Goal: Information Seeking & Learning: Learn about a topic

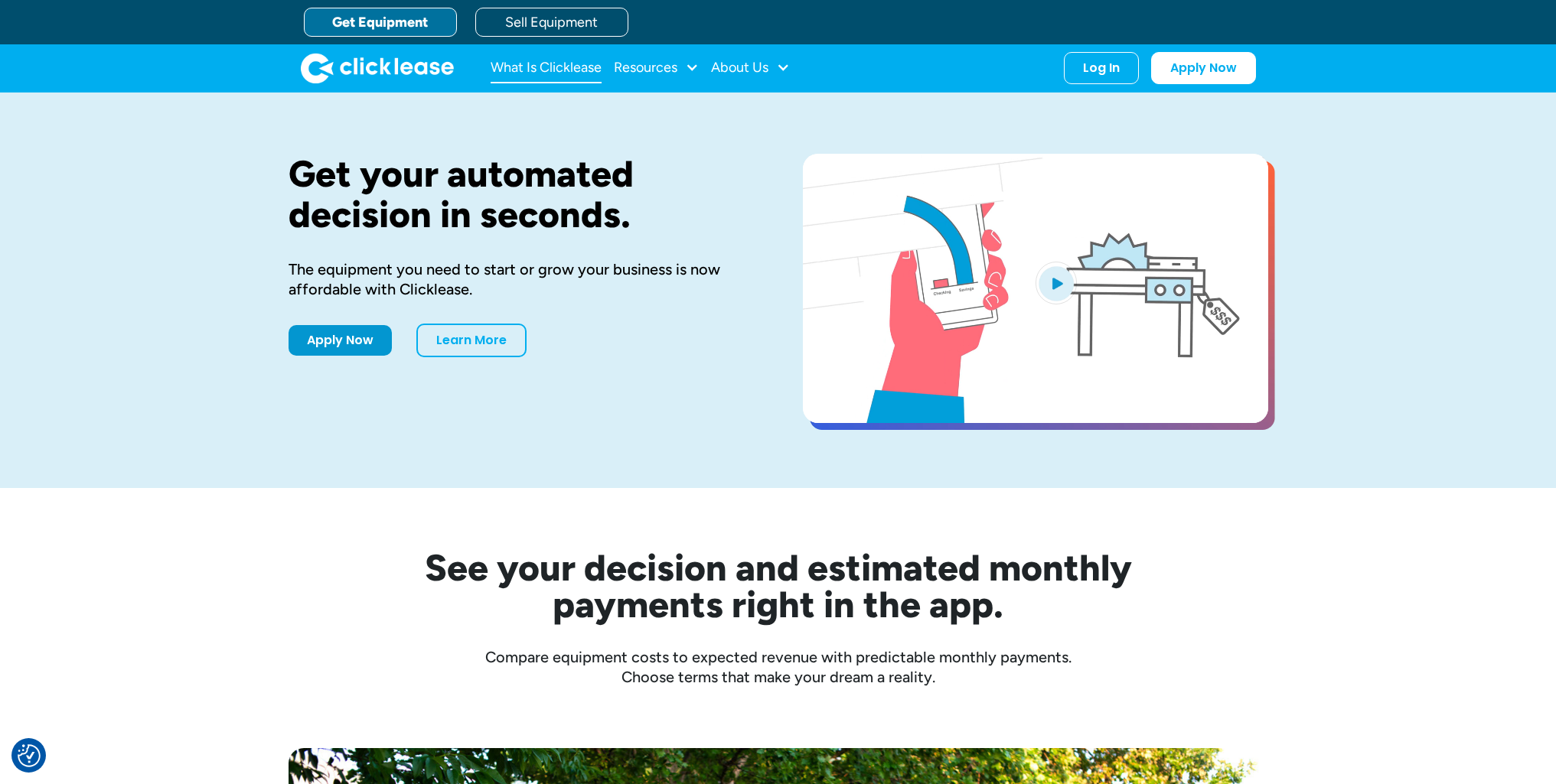
click at [516, 68] on link "What Is Clicklease" at bounding box center [546, 68] width 111 height 30
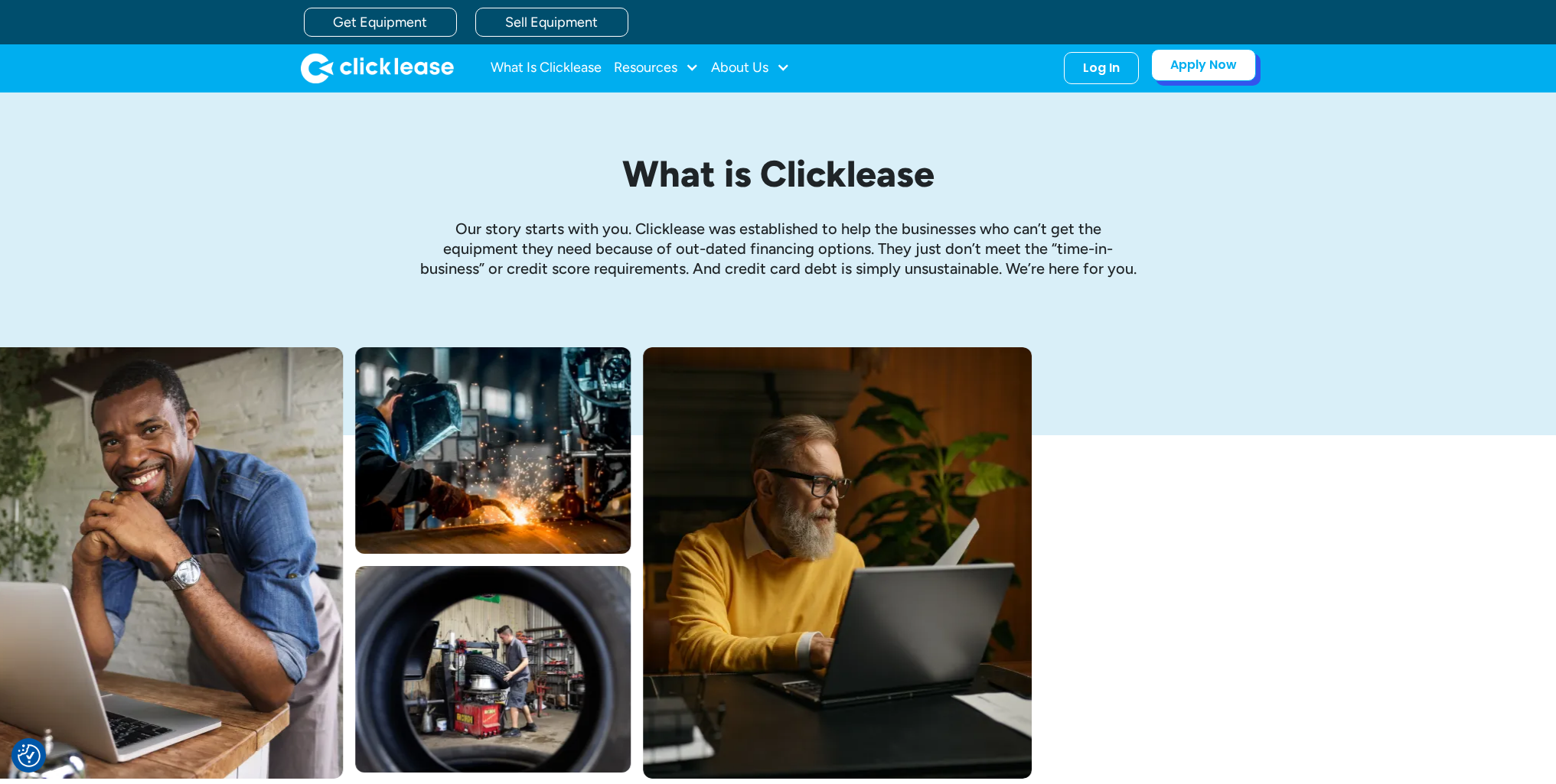
click at [1195, 68] on link "Apply Now" at bounding box center [1204, 65] width 104 height 32
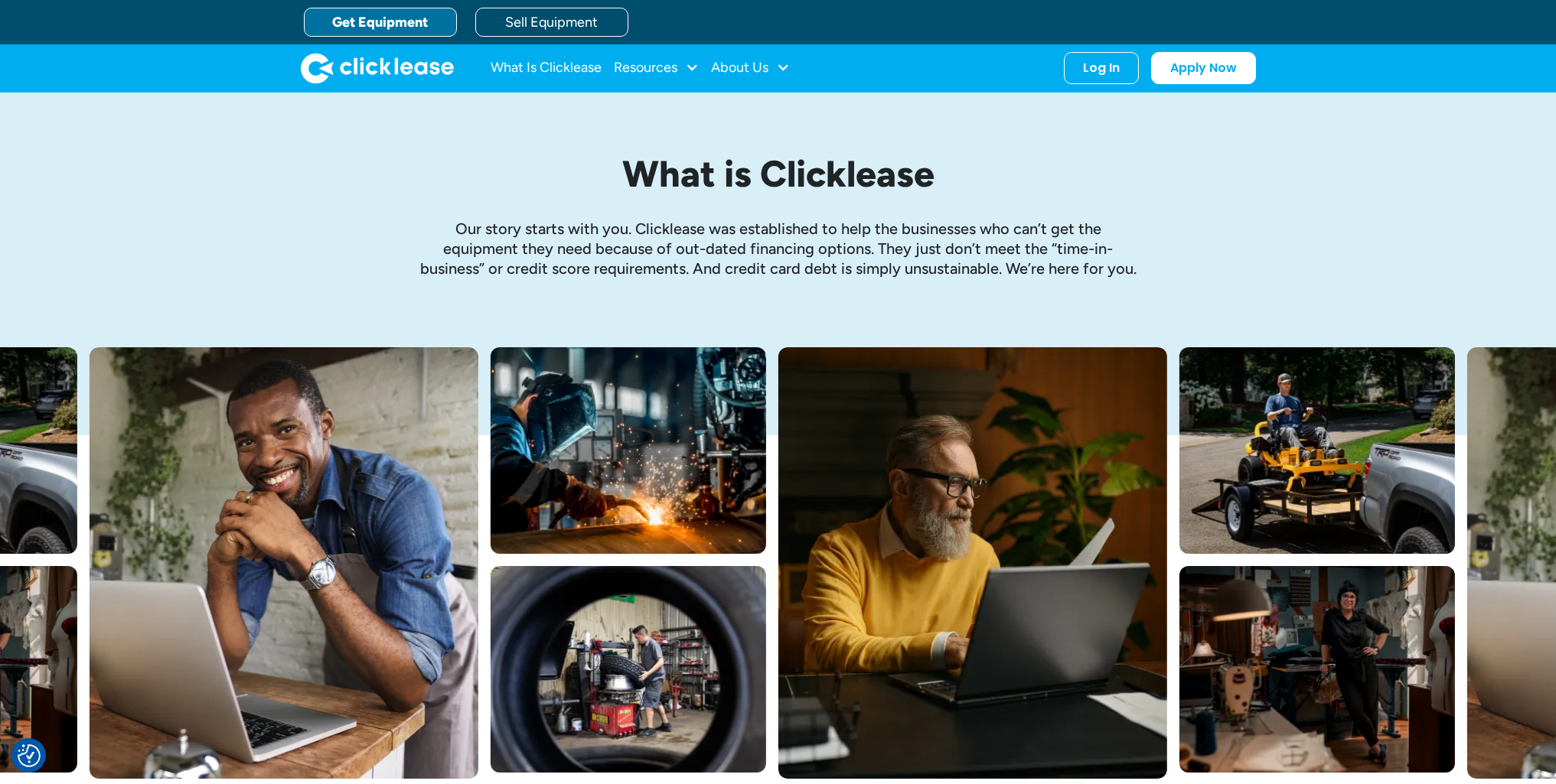
click at [372, 24] on link "Get Equipment" at bounding box center [381, 22] width 153 height 29
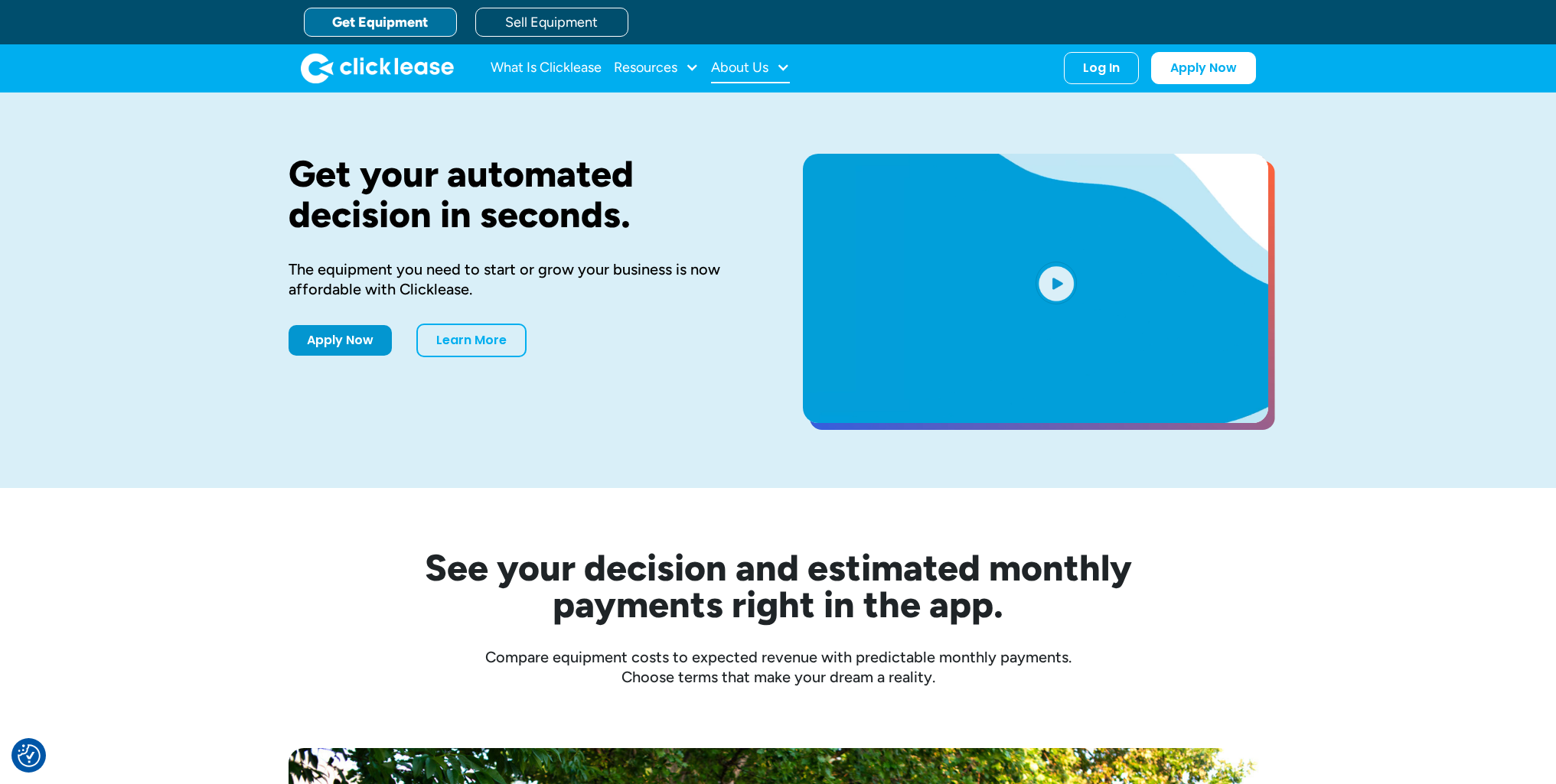
click at [746, 67] on div "About Us" at bounding box center [740, 67] width 57 height 0
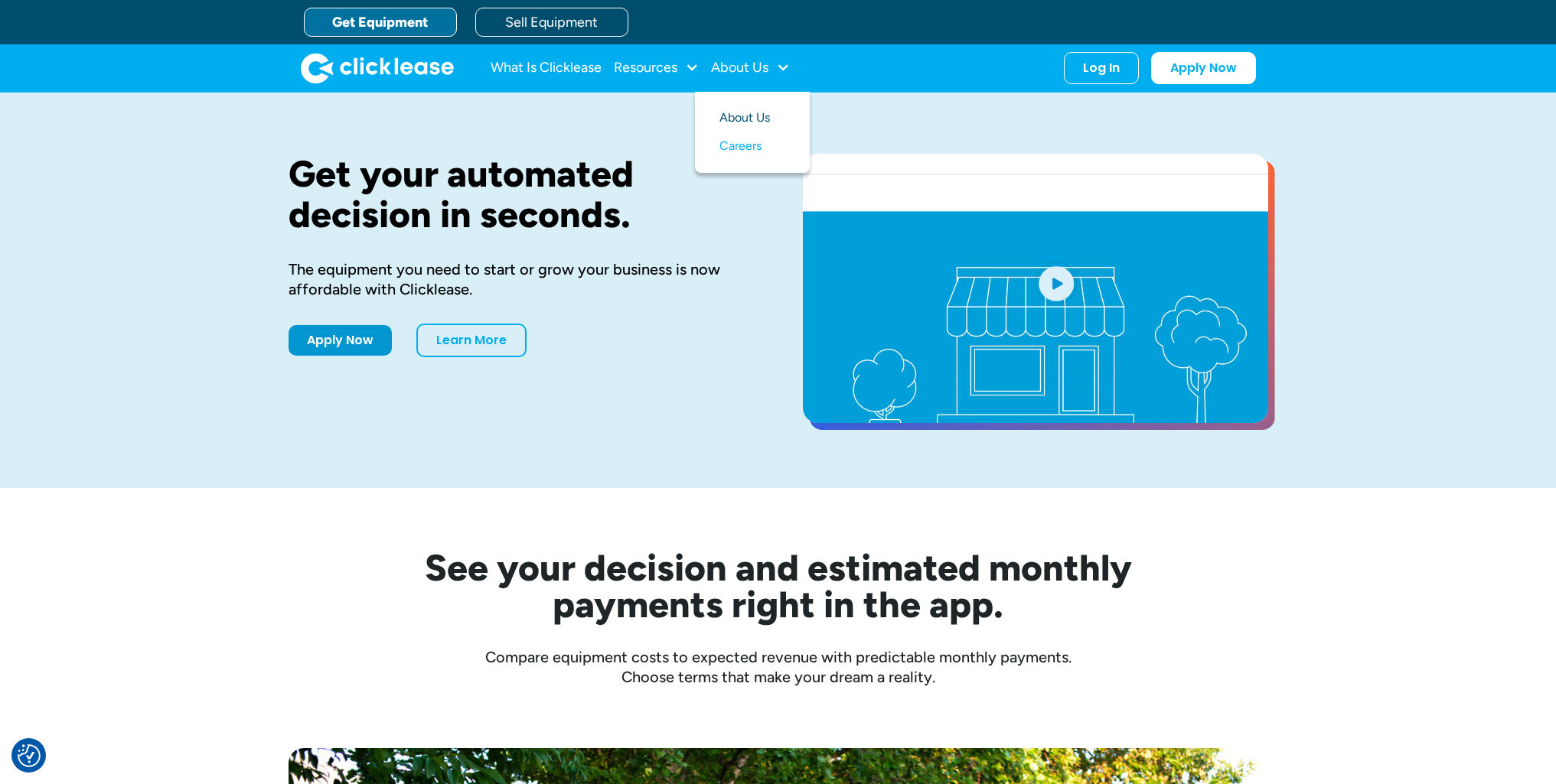
click at [742, 123] on link "About Us" at bounding box center [752, 119] width 66 height 29
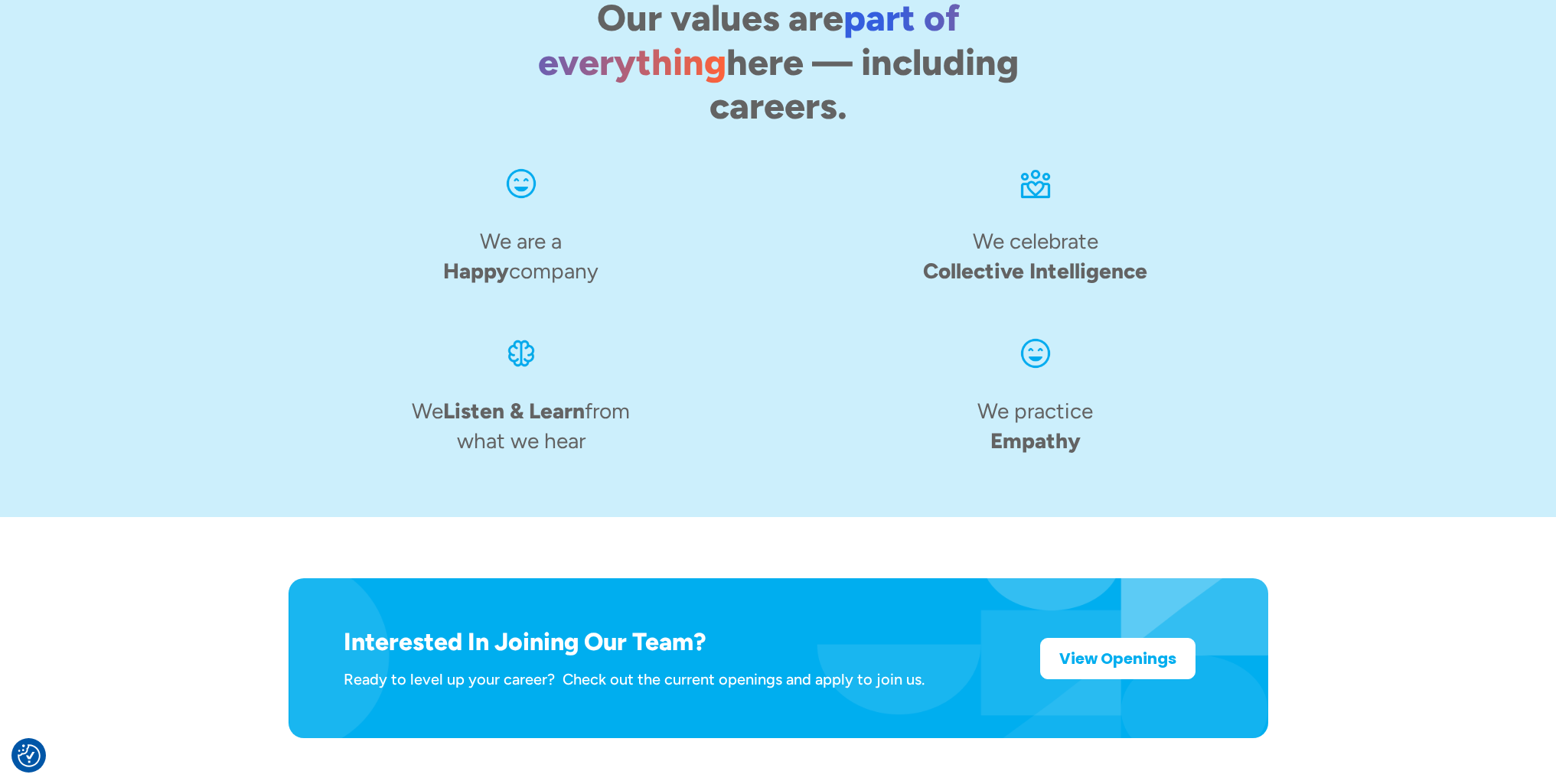
scroll to position [2294, 0]
